Goal: Transaction & Acquisition: Obtain resource

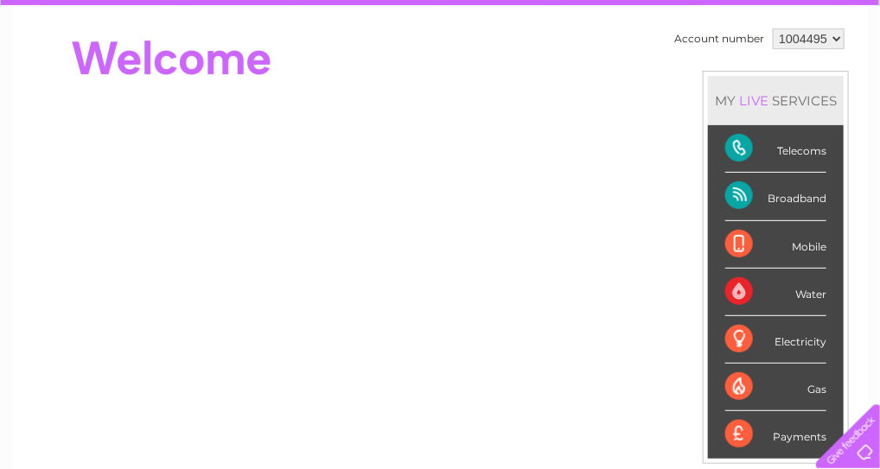
scroll to position [29, 0]
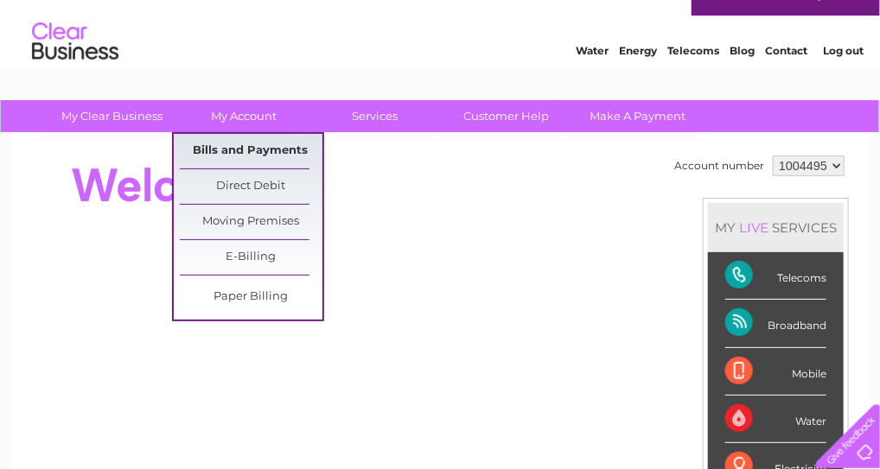
click at [245, 143] on link "Bills and Payments" at bounding box center [251, 151] width 143 height 35
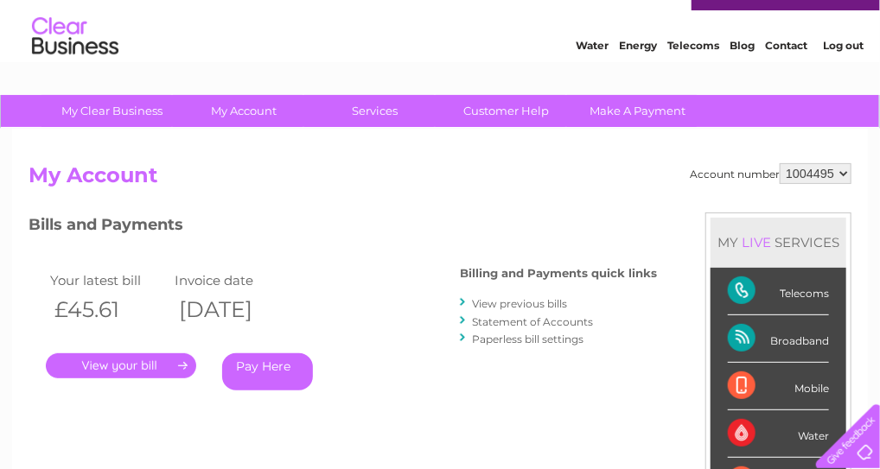
scroll to position [127, 0]
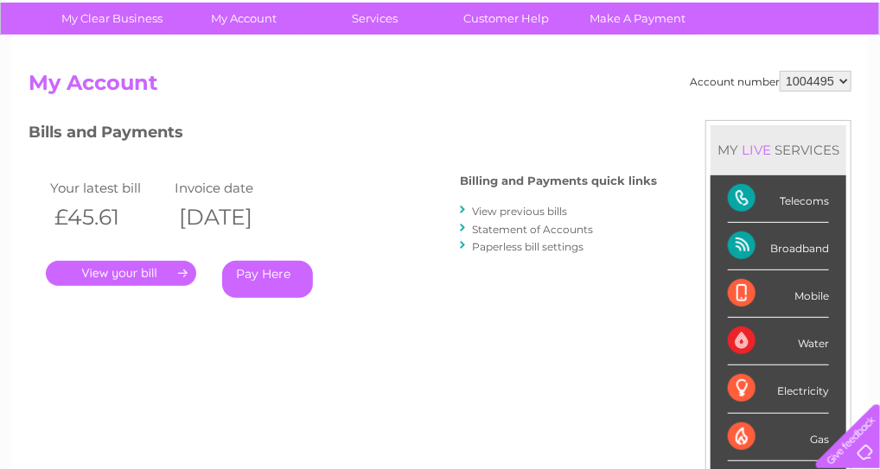
click at [157, 270] on link "." at bounding box center [121, 273] width 150 height 25
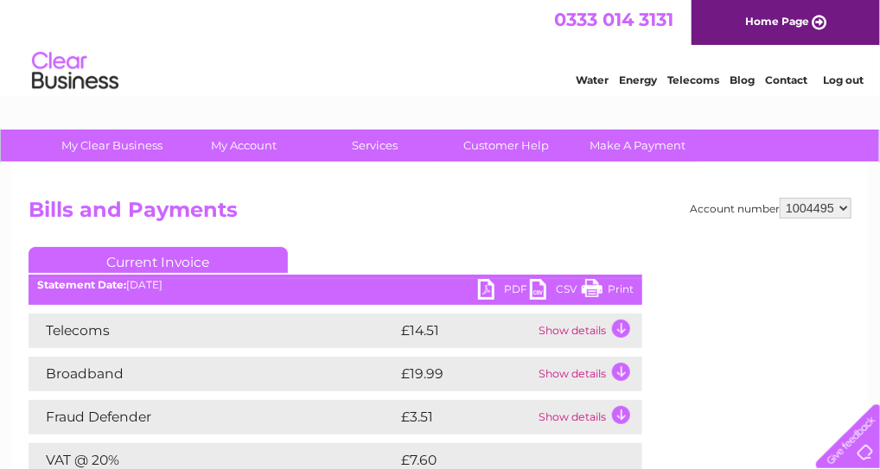
click at [494, 284] on link "PDF" at bounding box center [504, 291] width 52 height 25
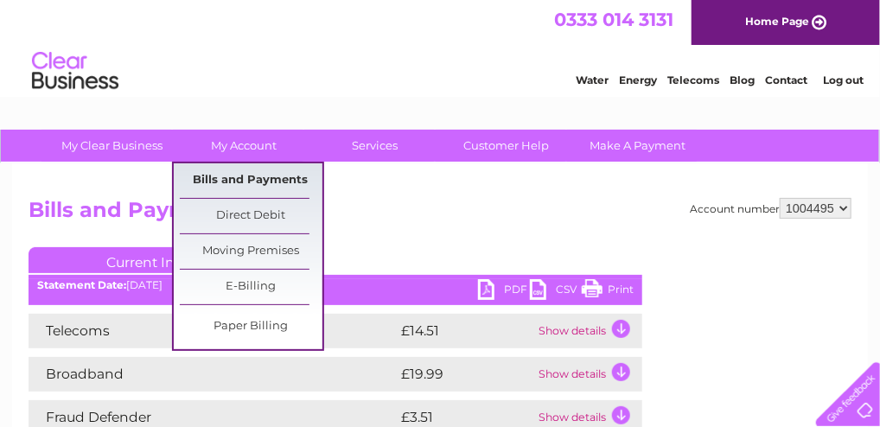
click at [256, 170] on link "Bills and Payments" at bounding box center [251, 180] width 143 height 35
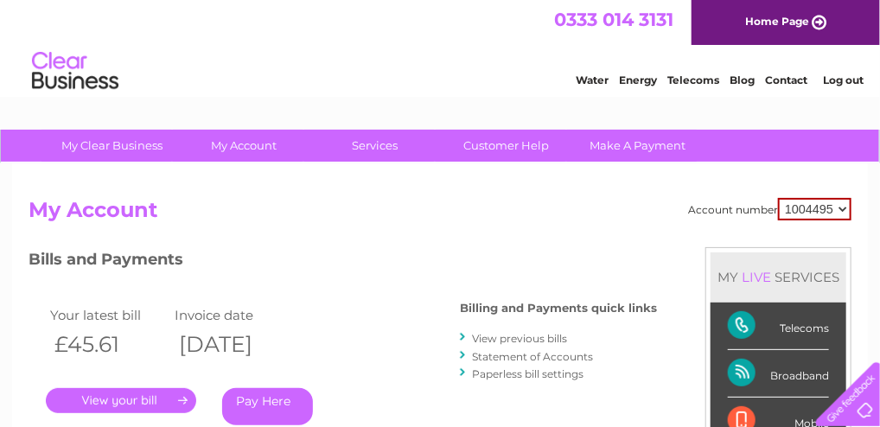
click at [487, 336] on link "View previous bills" at bounding box center [519, 338] width 95 height 13
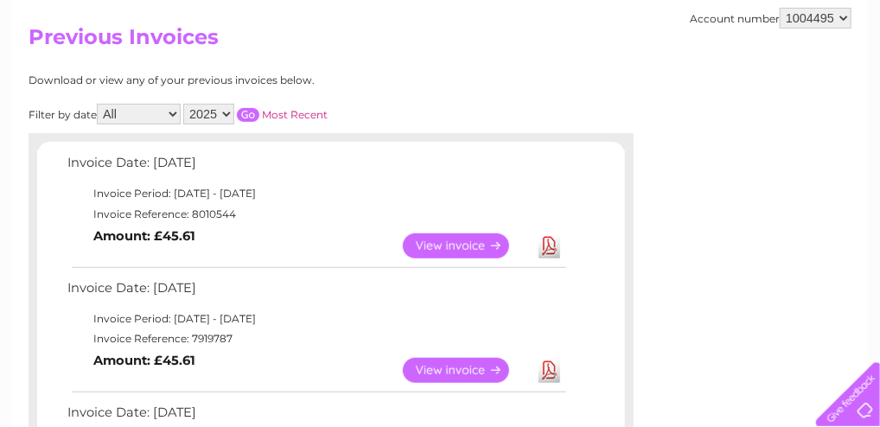
scroll to position [207, 0]
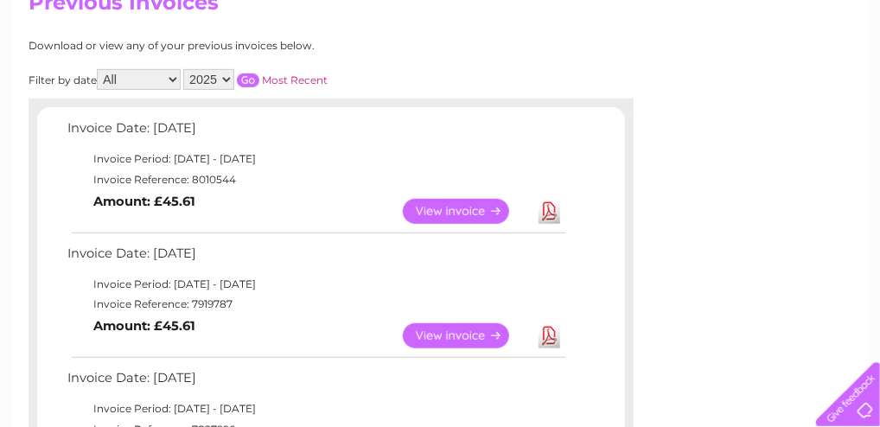
click at [544, 336] on link "Download" at bounding box center [549, 335] width 22 height 25
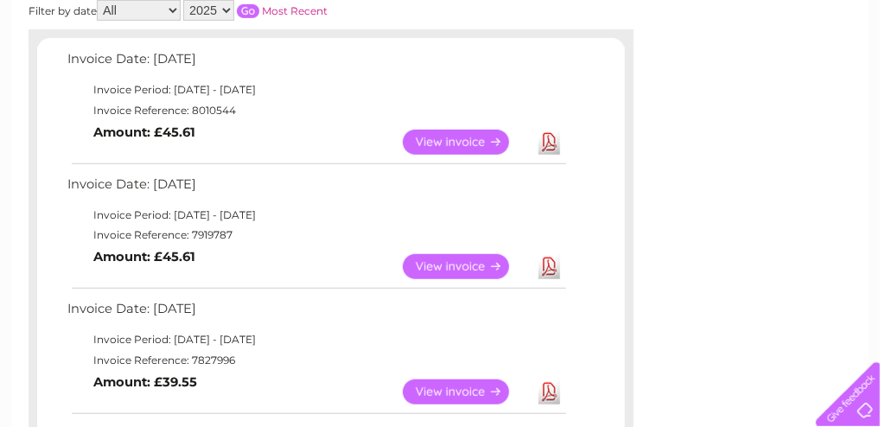
scroll to position [311, 0]
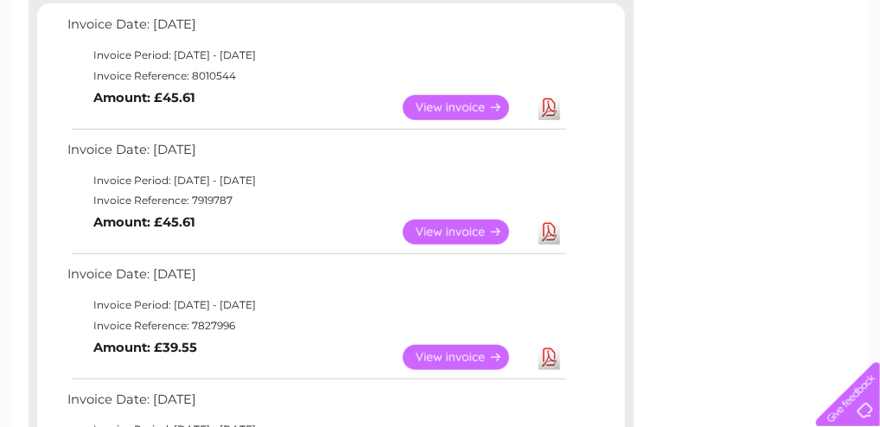
click at [545, 357] on link "Download" at bounding box center [549, 357] width 22 height 25
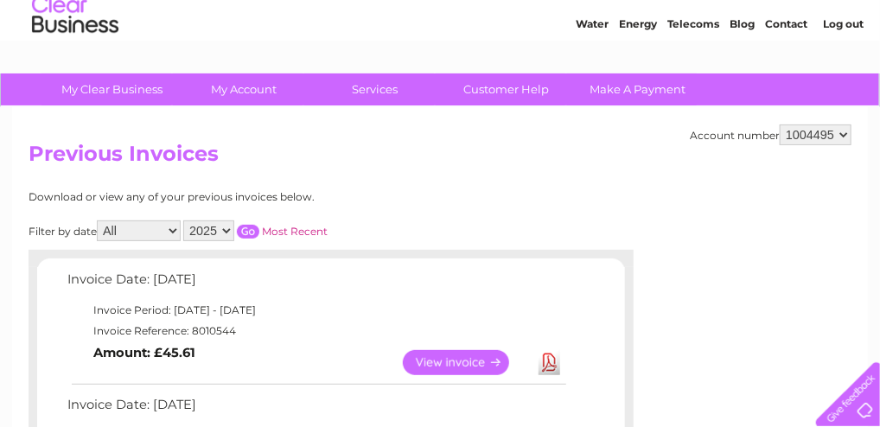
scroll to position [0, 0]
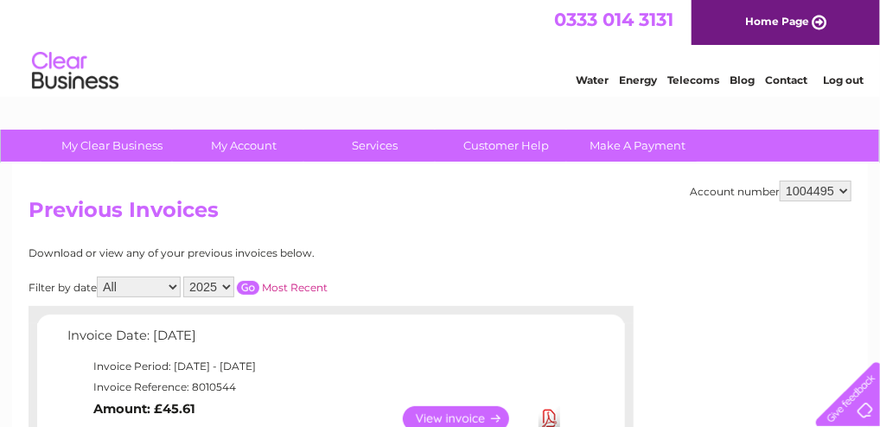
click at [855, 77] on link "Log out" at bounding box center [843, 79] width 41 height 13
